Goal: Transaction & Acquisition: Obtain resource

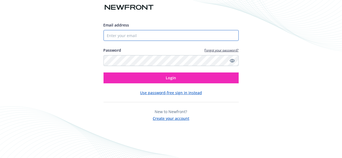
click at [175, 34] on input "Email address" at bounding box center [171, 35] width 135 height 11
type input "[EMAIL_ADDRESS][DOMAIN_NAME]"
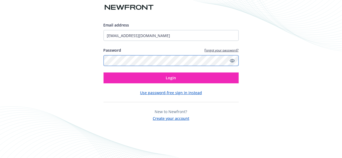
click at [104, 72] on button "Login" at bounding box center [171, 77] width 135 height 11
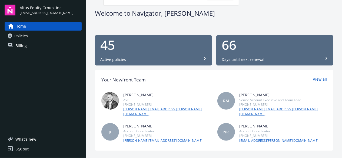
click at [32, 42] on link "Billing" at bounding box center [43, 45] width 77 height 9
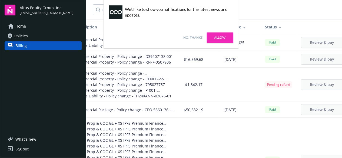
scroll to position [0, 69]
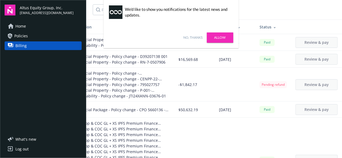
click at [197, 37] on link "No, thanks" at bounding box center [193, 37] width 19 height 5
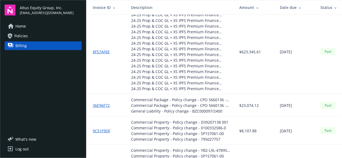
scroll to position [0, 0]
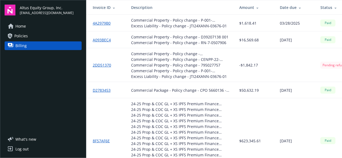
click at [25, 35] on span "Policies" at bounding box center [21, 36] width 14 height 9
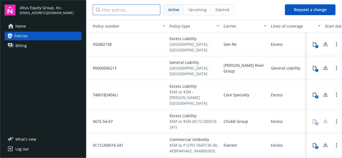
click at [118, 9] on input "Filter policies..." at bounding box center [127, 9] width 68 height 11
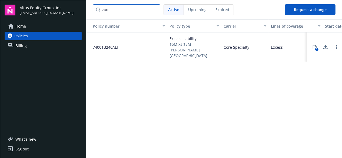
type input "740"
click at [257, 47] on div "Core Specialty" at bounding box center [244, 46] width 47 height 29
click at [177, 40] on span "Excess Liability" at bounding box center [194, 39] width 50 height 6
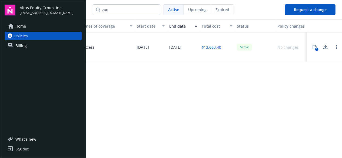
scroll to position [0, 190]
click at [216, 44] on link "$13,663.40" at bounding box center [209, 47] width 19 height 6
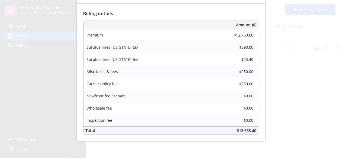
scroll to position [0, 0]
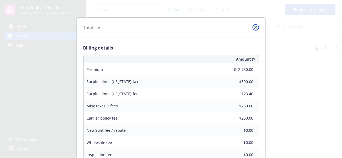
click at [254, 26] on icon "close" at bounding box center [255, 27] width 3 height 3
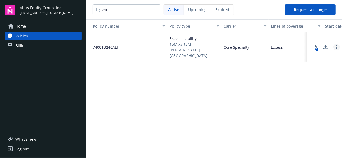
click at [337, 45] on icon "Open options" at bounding box center [336, 47] width 1 height 4
click at [268, 53] on div "Core Specialty" at bounding box center [244, 46] width 47 height 29
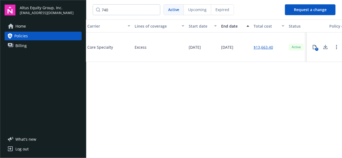
scroll to position [0, 190]
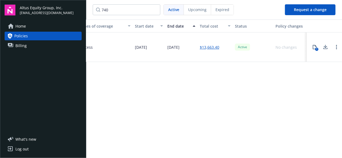
click at [311, 48] on button "1" at bounding box center [314, 47] width 11 height 11
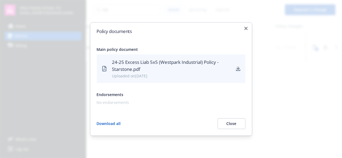
click at [237, 68] on icon "download" at bounding box center [238, 67] width 4 height 3
click at [245, 28] on icon "button" at bounding box center [245, 28] width 3 height 3
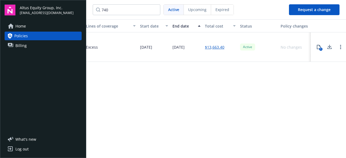
scroll to position [0, 186]
click at [215, 44] on link "$13,663.40" at bounding box center [213, 47] width 19 height 6
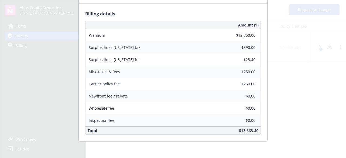
scroll to position [0, 0]
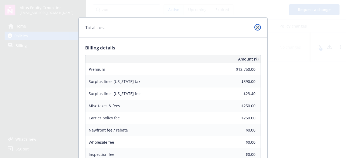
click at [256, 28] on icon "close" at bounding box center [257, 27] width 3 height 3
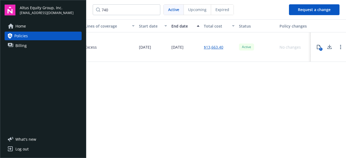
click at [71, 46] on link "Billing" at bounding box center [43, 45] width 77 height 9
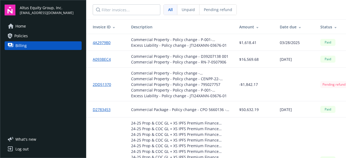
click at [188, 10] on span "Unpaid" at bounding box center [188, 10] width 13 height 6
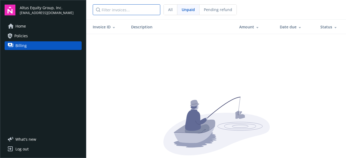
click at [124, 10] on input "Filter invoices..." at bounding box center [127, 9] width 68 height 11
type input "21,334.27"
click at [126, 10] on input "21,334.27" at bounding box center [127, 9] width 68 height 11
click at [97, 9] on input "21,334.27" at bounding box center [127, 9] width 68 height 11
click at [171, 9] on span "All" at bounding box center [170, 10] width 5 height 6
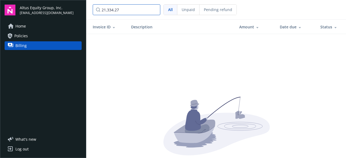
click at [122, 7] on input "21,334.27" at bounding box center [127, 9] width 68 height 11
click at [152, 11] on input "21,334.27" at bounding box center [127, 9] width 68 height 11
click at [155, 10] on input "21,334.27" at bounding box center [127, 9] width 68 height 11
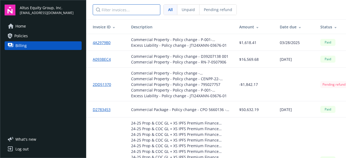
scroll to position [1, 65]
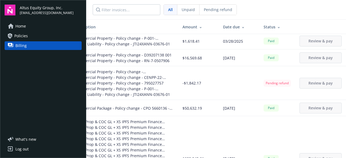
click at [223, 24] on div "Date due" at bounding box center [239, 27] width 32 height 6
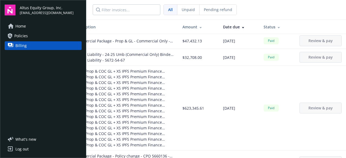
click at [223, 24] on div "Date due" at bounding box center [239, 27] width 32 height 6
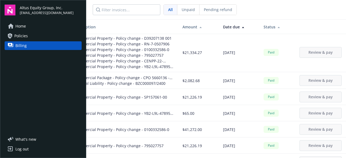
drag, startPoint x: 219, startPoint y: 44, endPoint x: 202, endPoint y: 61, distance: 24.5
click at [202, 61] on td "$21,334.27" at bounding box center [198, 52] width 41 height 39
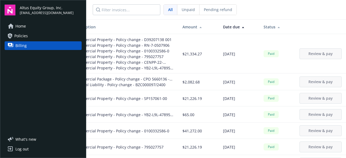
scroll to position [0, 0]
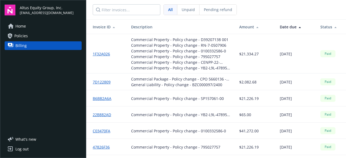
click at [101, 53] on link "1F32A026" at bounding box center [104, 54] width 22 height 6
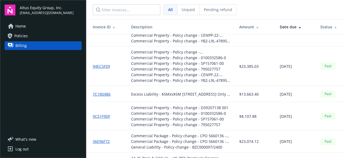
scroll to position [383, 0]
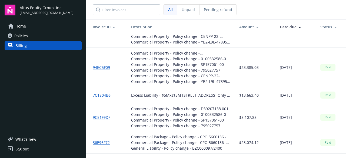
click at [104, 94] on link "7C1804B6" at bounding box center [104, 95] width 22 height 6
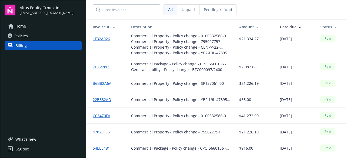
scroll to position [0, 0]
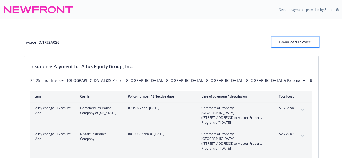
click at [287, 42] on div "Download Invoice" at bounding box center [294, 42] width 47 height 10
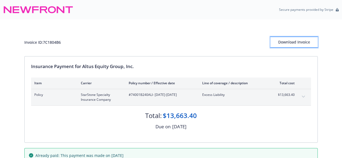
click at [282, 42] on div "Download Invoice" at bounding box center [293, 42] width 47 height 10
